Goal: Task Accomplishment & Management: Manage account settings

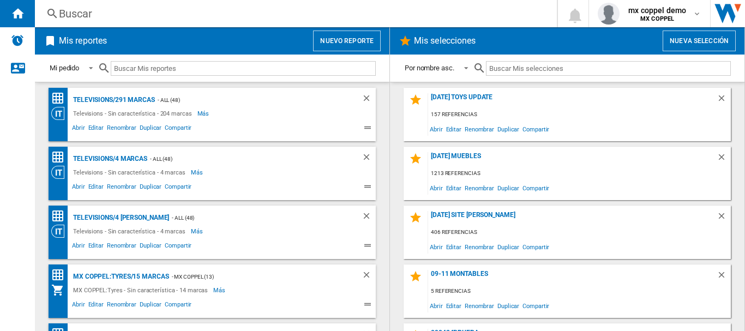
click at [287, 16] on div "Buscar" at bounding box center [294, 13] width 470 height 15
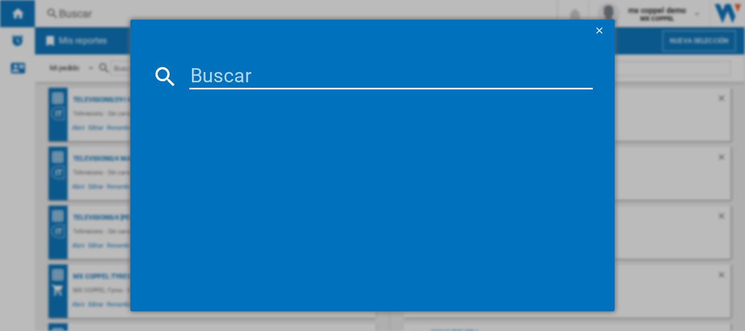
click at [259, 71] on input at bounding box center [391, 76] width 404 height 26
paste input "[PERSON_NAME] TRACK FIT GREY"
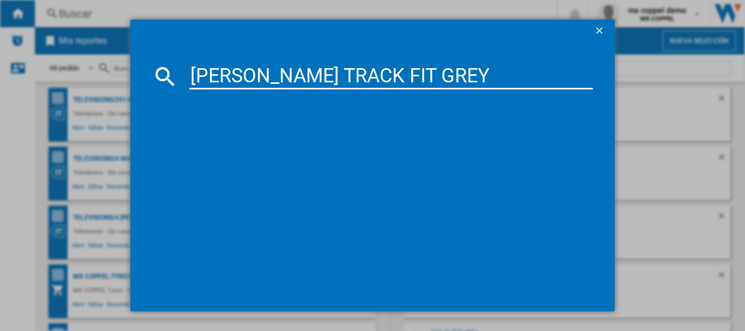
type input "[PERSON_NAME] TRACK FIT GREY"
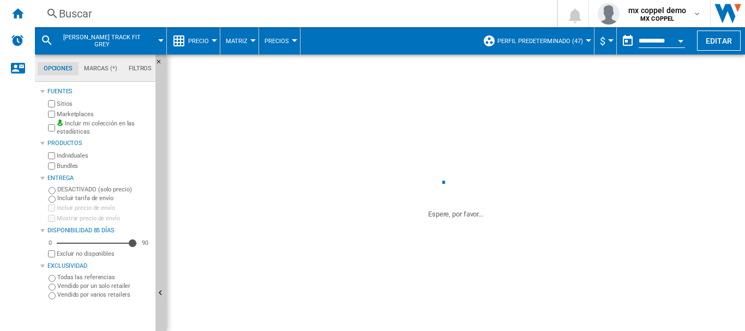
click at [154, 61] on md-tabs-canvas "Opciones Marcas (*) Filtros Opciones Marcas (*) Filtros" at bounding box center [100, 68] width 131 height 27
click at [158, 63] on ng-md-icon "Ocultar" at bounding box center [161, 64] width 13 height 13
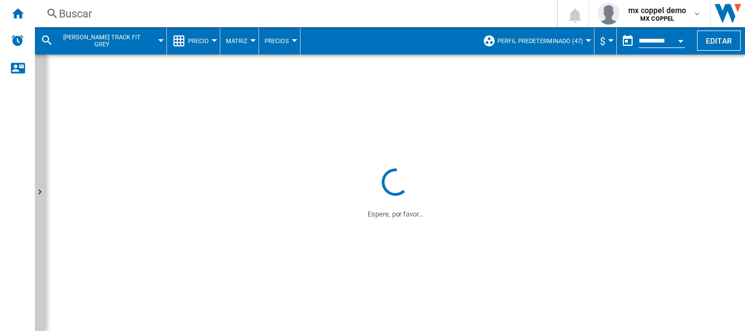
click at [453, 129] on span at bounding box center [395, 110] width 699 height 111
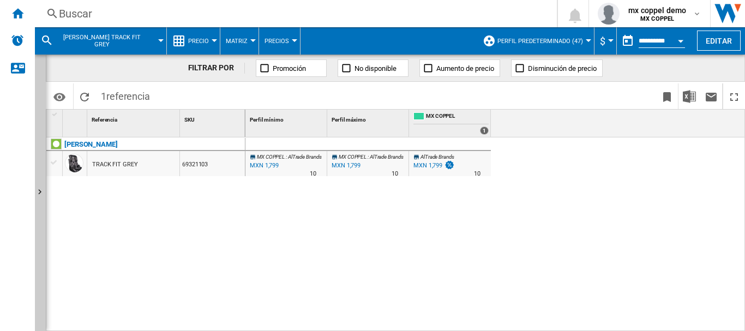
click at [528, 41] on span "Perfil predeterminado (47)" at bounding box center [541, 41] width 86 height 7
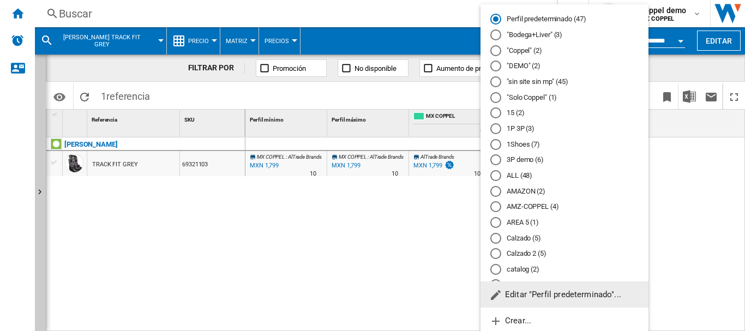
click at [522, 293] on span "Editar "Perfil predeterminado"..." at bounding box center [555, 295] width 132 height 10
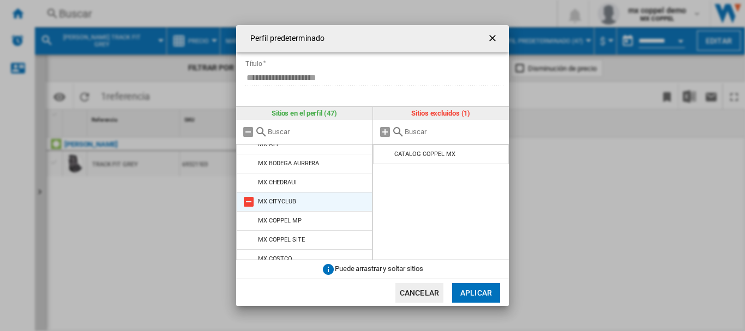
scroll to position [146, 0]
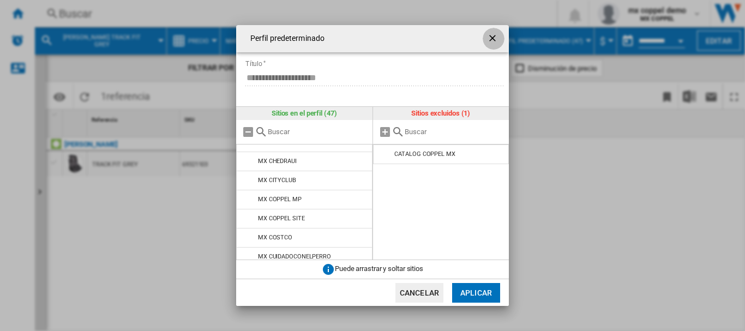
click at [498, 37] on ng-md-icon "getI18NText('BUTTONS.CLOSE_DIALOG')" at bounding box center [493, 39] width 13 height 13
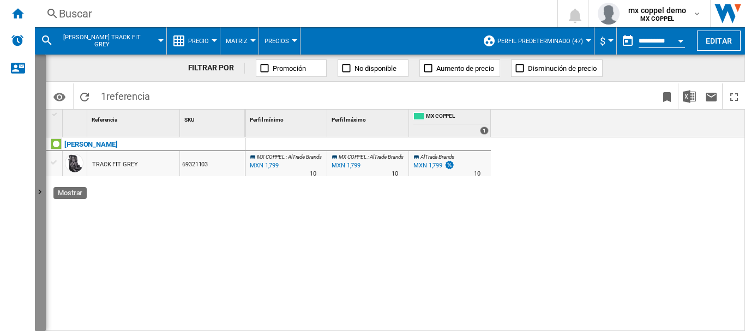
click at [40, 201] on button "Mostrar" at bounding box center [40, 193] width 11 height 277
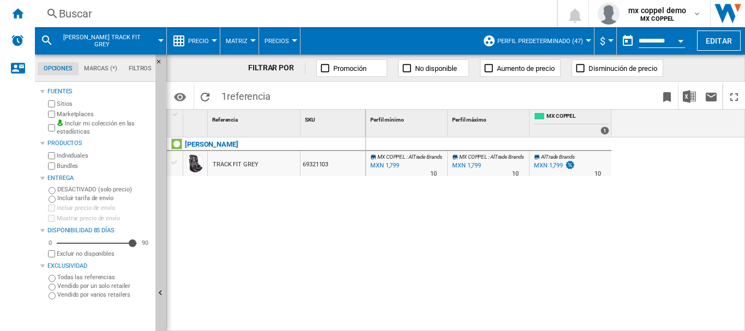
click at [101, 256] on label "Excluir no disponibles" at bounding box center [104, 254] width 94 height 8
click at [568, 40] on span "Perfil predeterminado (47)" at bounding box center [541, 41] width 86 height 7
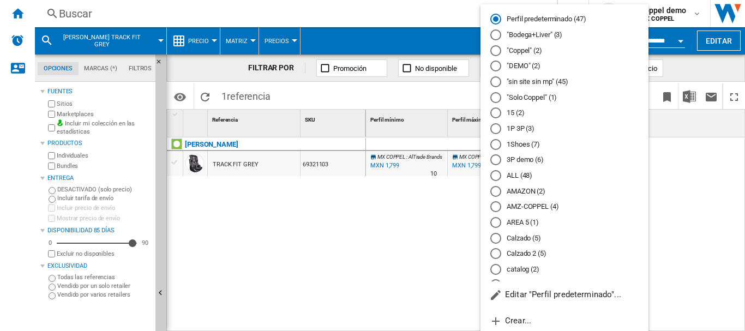
click at [538, 35] on md-radio-button ""Bodega+Liver" (3)" at bounding box center [564, 35] width 148 height 10
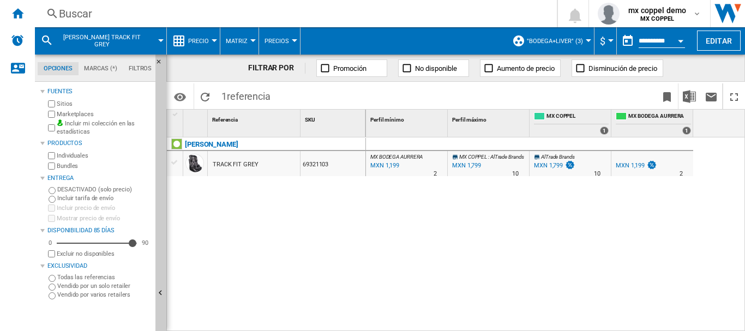
click at [587, 41] on div at bounding box center [588, 40] width 5 height 3
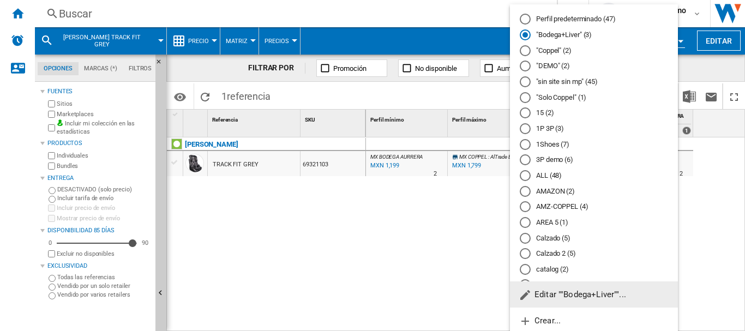
click at [524, 16] on div "Perfil predeterminado (47)" at bounding box center [525, 19] width 11 height 11
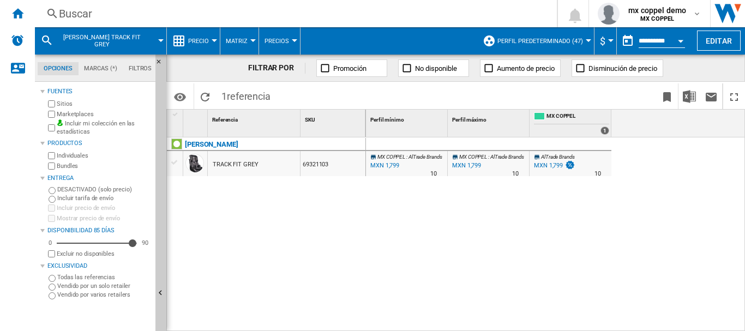
click at [286, 161] on div "TRACK FIT GREY" at bounding box center [254, 163] width 92 height 25
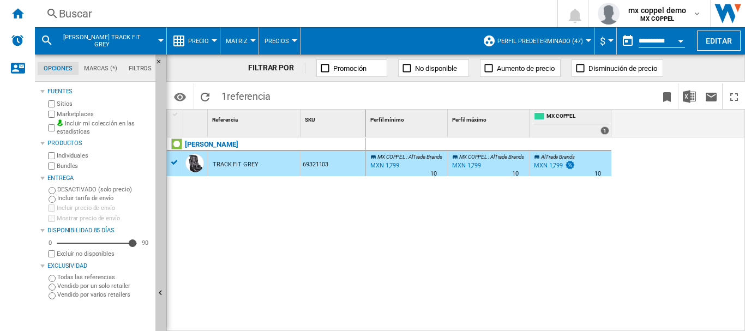
click at [570, 40] on span "Perfil predeterminado (47)" at bounding box center [541, 41] width 86 height 7
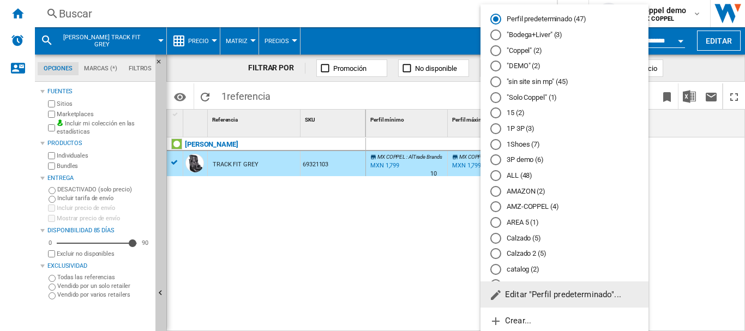
click at [536, 290] on span "Editar "Perfil predeterminado"..." at bounding box center [555, 295] width 132 height 10
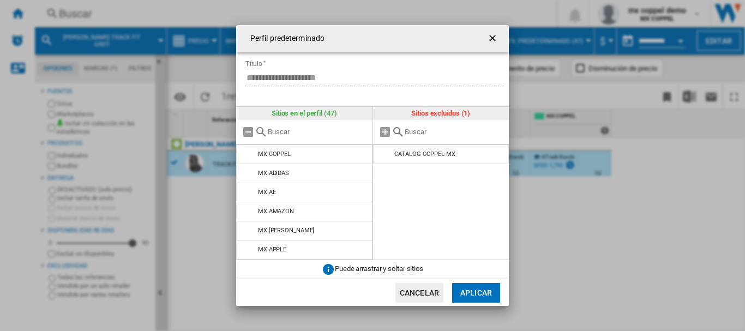
click at [417, 140] on div "Perfil predeterminado ..." at bounding box center [441, 132] width 136 height 25
click at [418, 135] on input "Perfil predeterminado ..." at bounding box center [454, 132] width 99 height 8
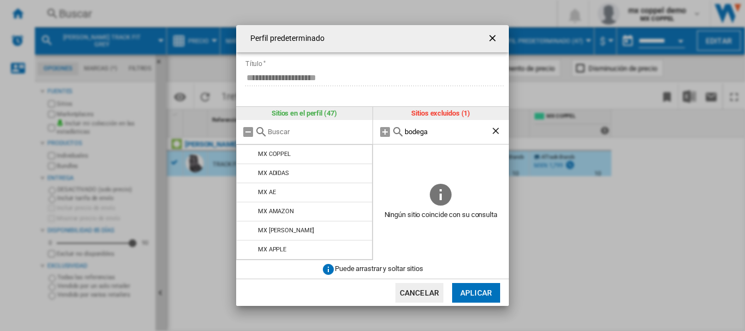
type input "bodega"
click at [295, 133] on input "Perfil predeterminado ..." at bounding box center [317, 132] width 99 height 8
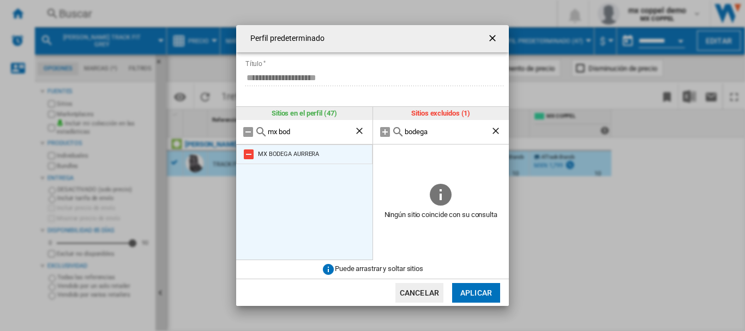
type input "mx bod"
click at [249, 155] on md-icon "Perfil predeterminado ..." at bounding box center [248, 154] width 13 height 13
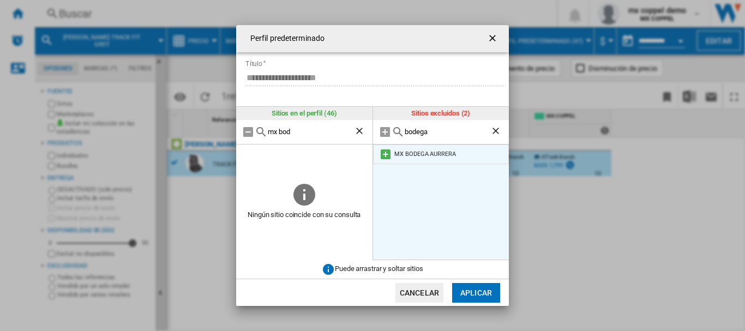
click at [388, 155] on md-icon "Perfil predeterminado ..." at bounding box center [385, 154] width 13 height 13
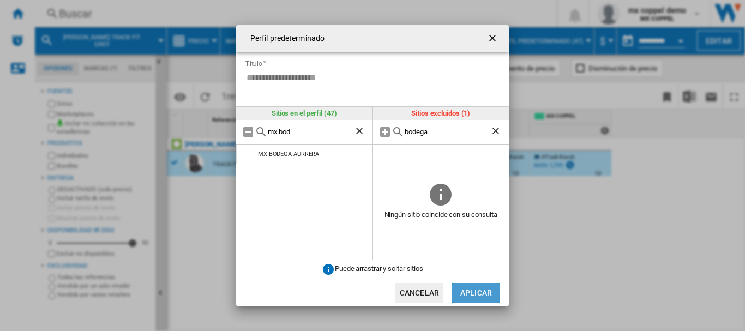
click at [475, 290] on button "Aplicar" at bounding box center [476, 293] width 48 height 20
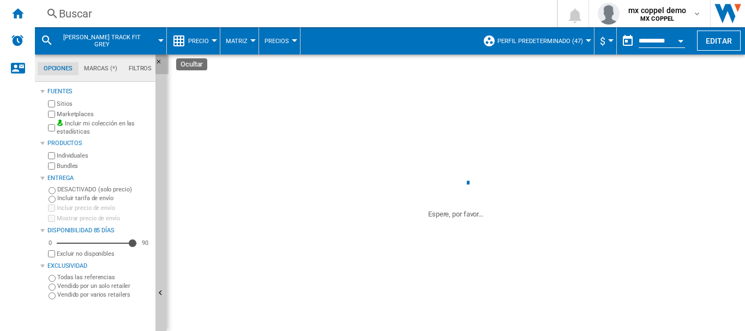
click at [161, 63] on ng-md-icon "Ocultar" at bounding box center [161, 64] width 13 height 13
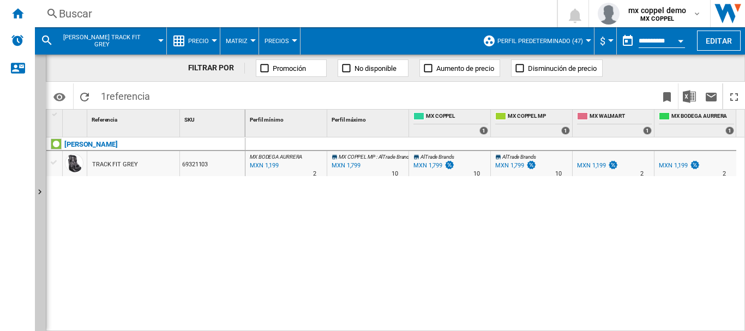
click at [579, 43] on span "Perfil predeterminado (47)" at bounding box center [541, 41] width 86 height 7
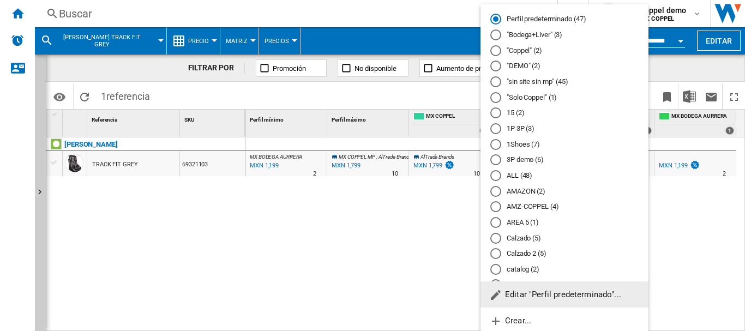
click at [538, 294] on span "Editar "Perfil predeterminado"..." at bounding box center [555, 295] width 132 height 10
